Goal: Find specific page/section: Find specific page/section

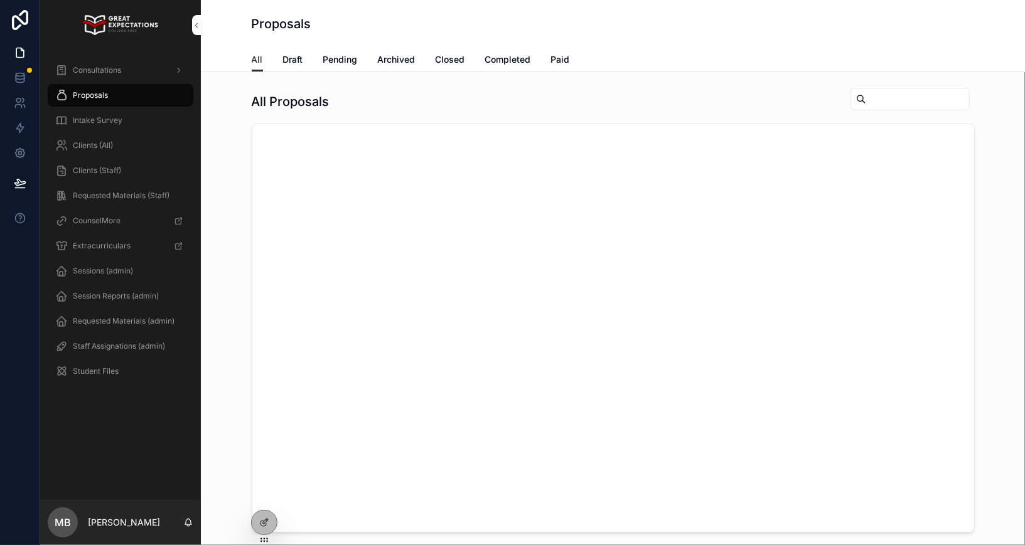
scroll to position [3634, 0]
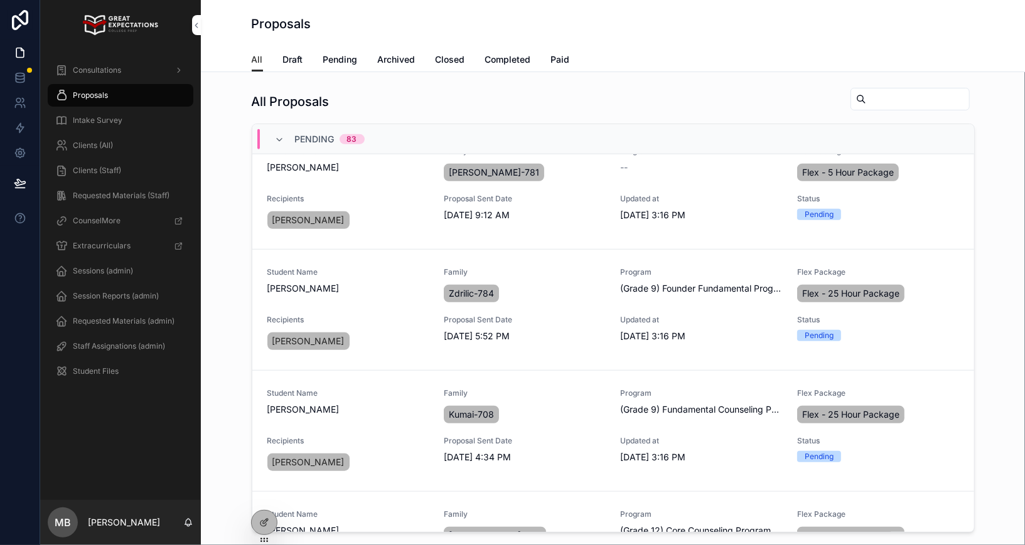
click at [0, 0] on icon at bounding box center [0, 0] width 0 height 0
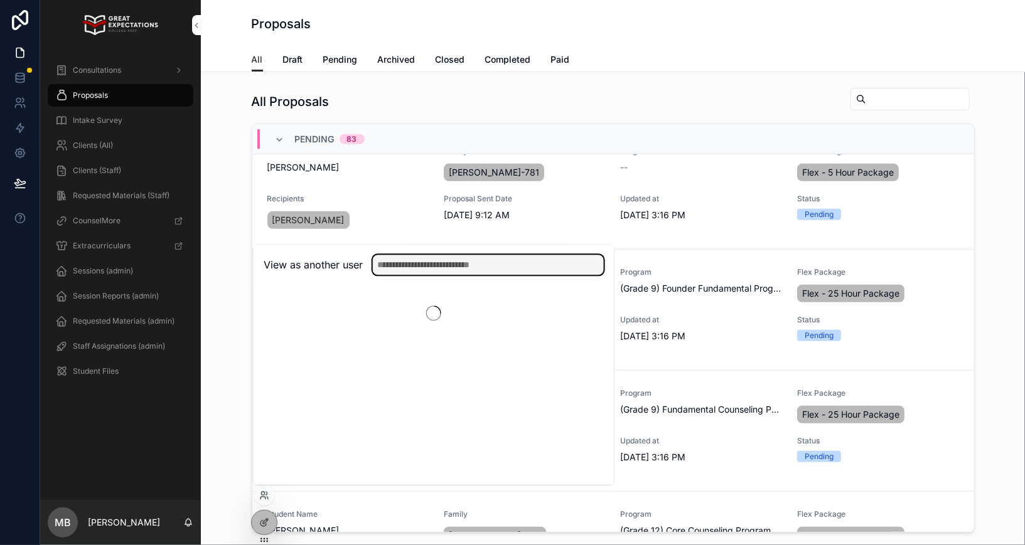
click at [472, 269] on input "text" at bounding box center [488, 265] width 231 height 20
type input "*****"
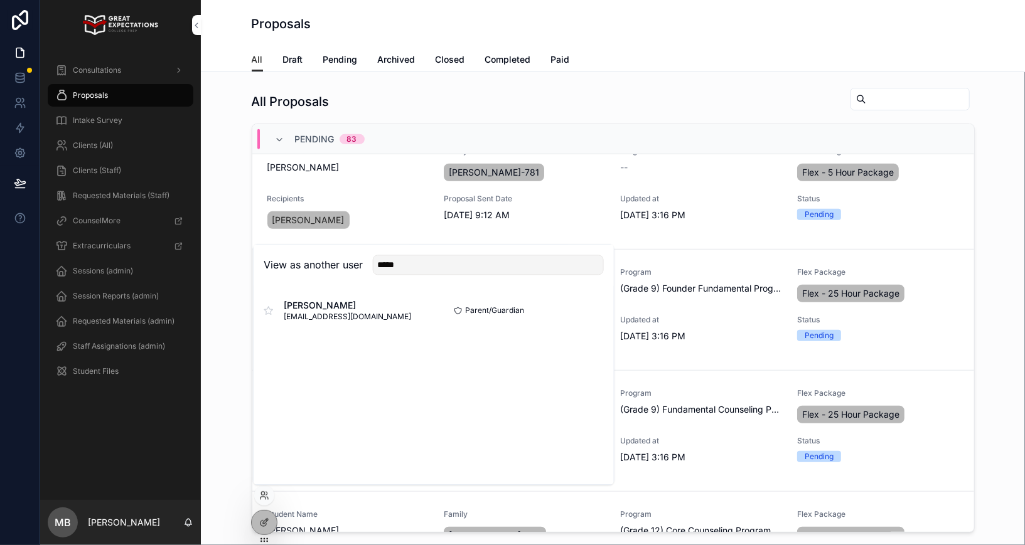
click at [0, 0] on button "Select" at bounding box center [0, 0] width 0 height 0
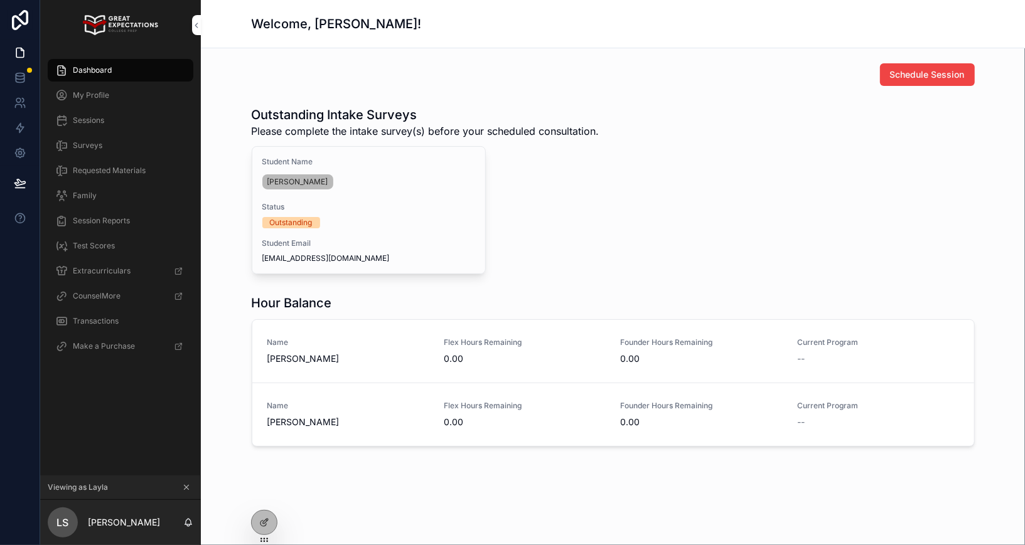
click at [105, 119] on div "Sessions" at bounding box center [120, 120] width 131 height 20
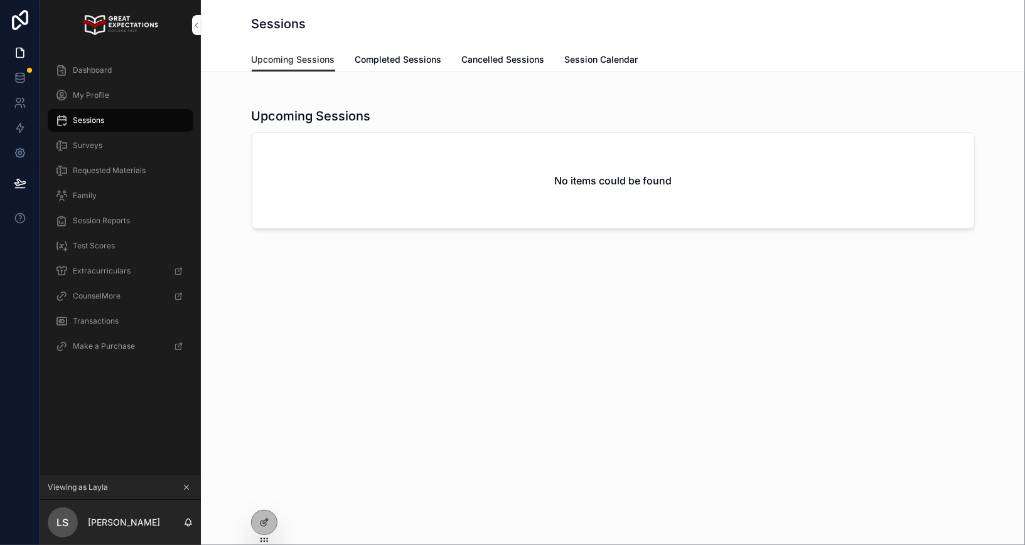
click at [115, 74] on div "Dashboard" at bounding box center [120, 70] width 131 height 20
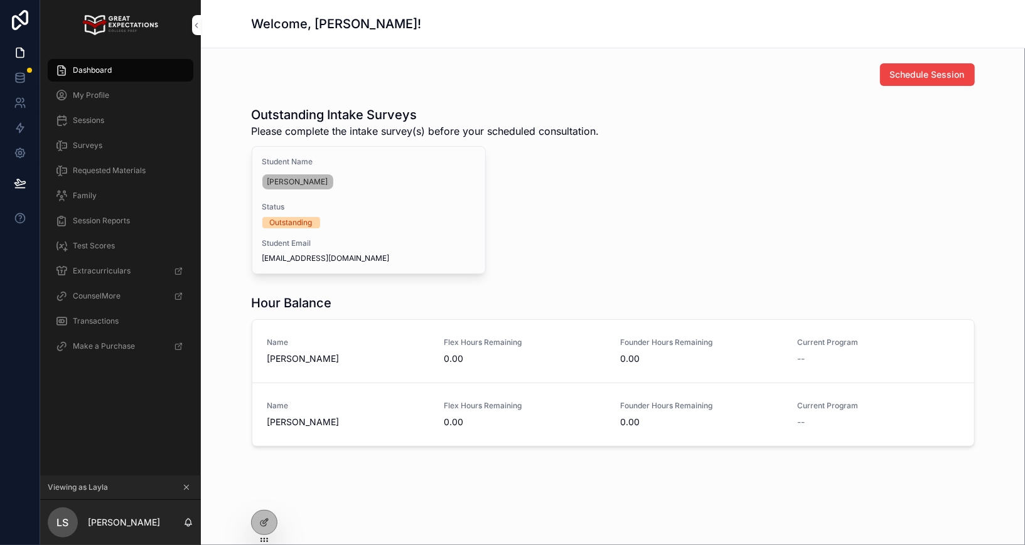
click at [107, 95] on span "My Profile" at bounding box center [91, 95] width 36 height 10
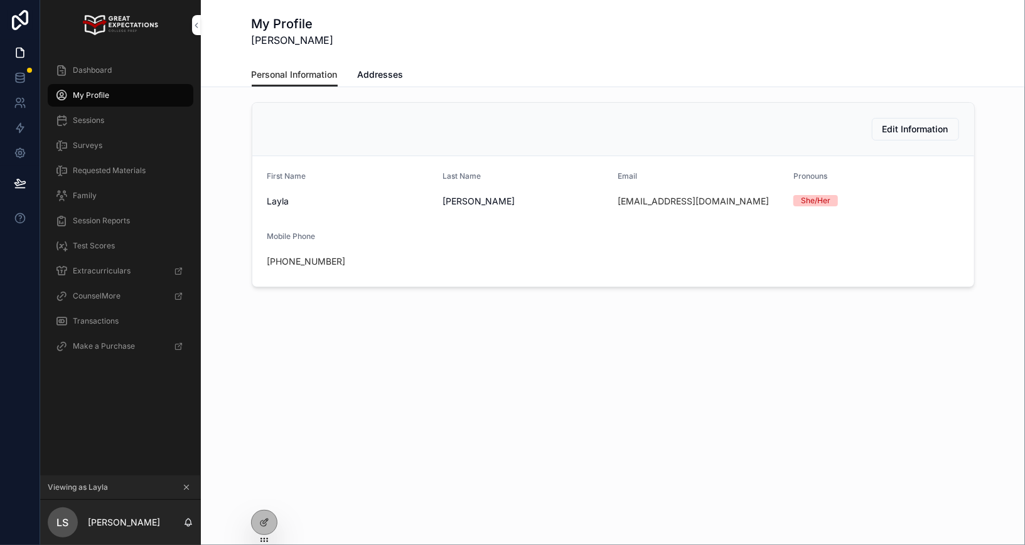
click at [97, 123] on span "Sessions" at bounding box center [88, 120] width 31 height 10
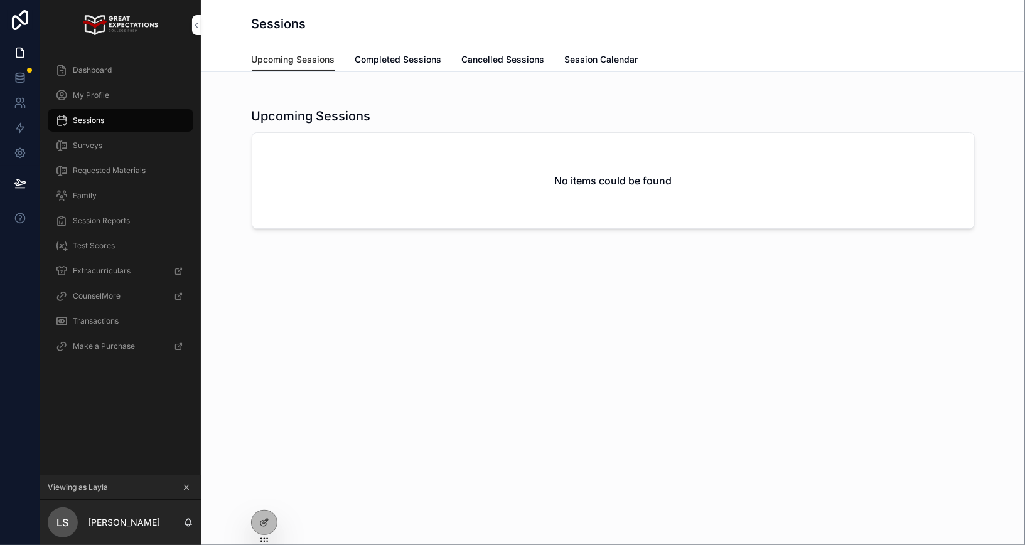
click at [115, 77] on div "Dashboard" at bounding box center [120, 70] width 131 height 20
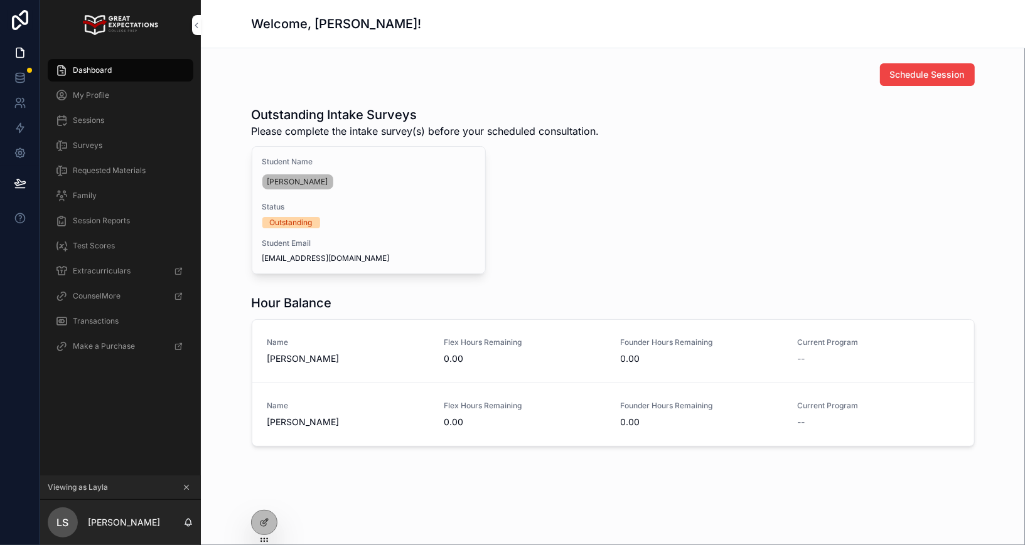
click at [186, 489] on icon "scrollable content" at bounding box center [186, 487] width 9 height 9
